Goal: Find specific page/section: Locate a particular part of the current website

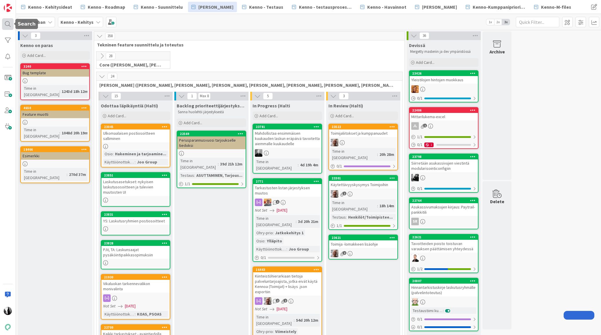
click at [7, 23] on div at bounding box center [8, 24] width 12 height 12
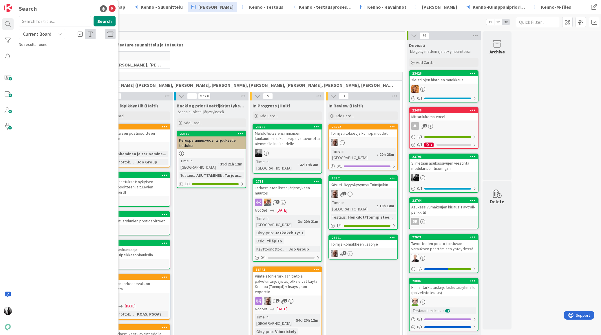
click at [58, 20] on input "text" at bounding box center [55, 21] width 72 height 10
type input "loppuasiakkaan viite"
click at [52, 36] on div "Current Board" at bounding box center [42, 34] width 46 height 10
click at [50, 57] on span "All Boards" at bounding box center [52, 58] width 60 height 9
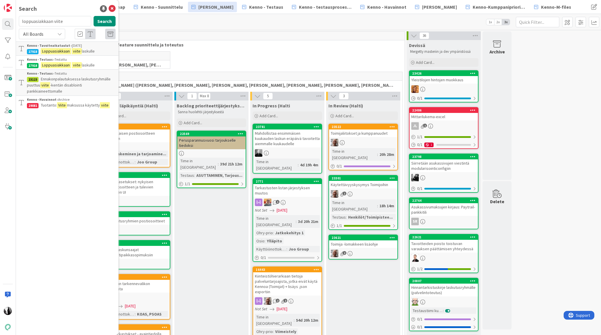
click at [68, 62] on mark "Loppuasiakkaan" at bounding box center [56, 65] width 30 height 6
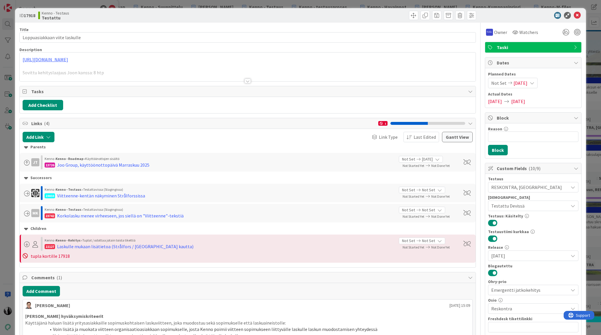
click at [249, 81] on div at bounding box center [248, 81] width 6 height 5
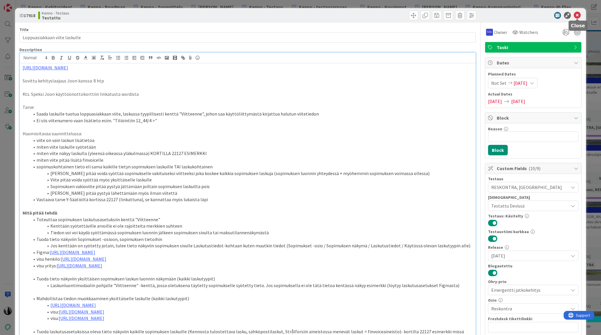
drag, startPoint x: 577, startPoint y: 15, endPoint x: 582, endPoint y: 13, distance: 5.4
click at [577, 15] on icon at bounding box center [577, 15] width 7 height 7
